Goal: Register for event/course

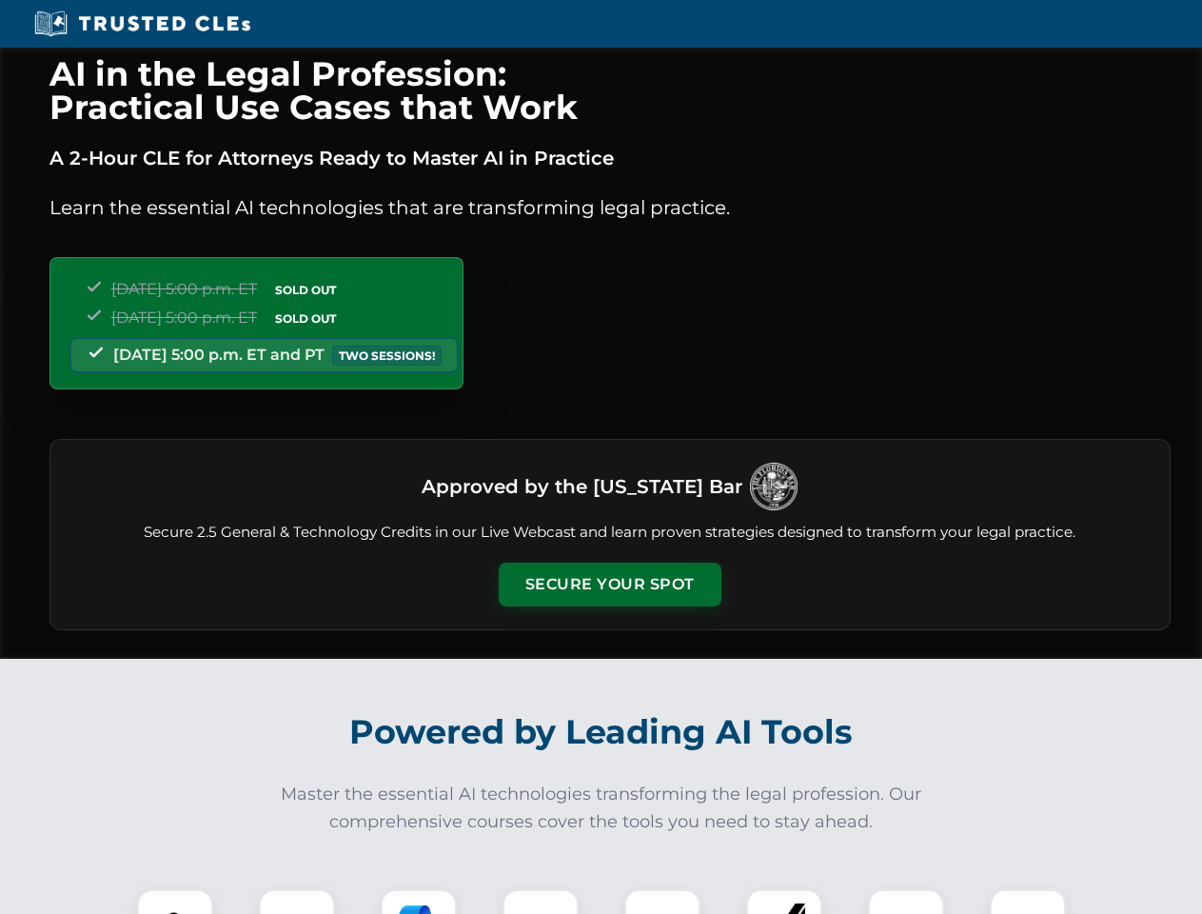
click at [609, 584] on button "Secure Your Spot" at bounding box center [610, 585] width 223 height 44
click at [175, 901] on img at bounding box center [175, 927] width 55 height 55
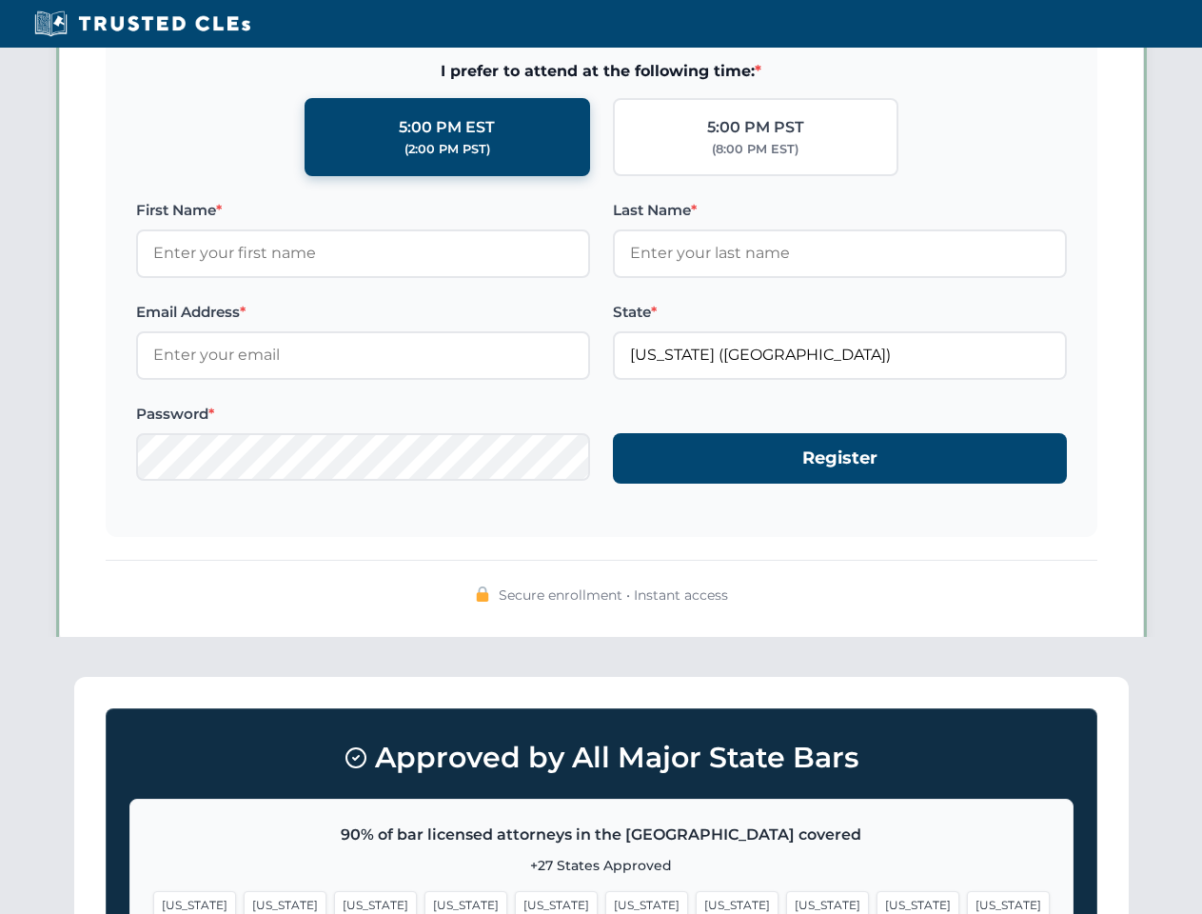
click at [696, 901] on span "[US_STATE]" at bounding box center [737, 905] width 83 height 28
click at [877, 901] on span "[US_STATE]" at bounding box center [918, 905] width 83 height 28
